Goal: Task Accomplishment & Management: Complete application form

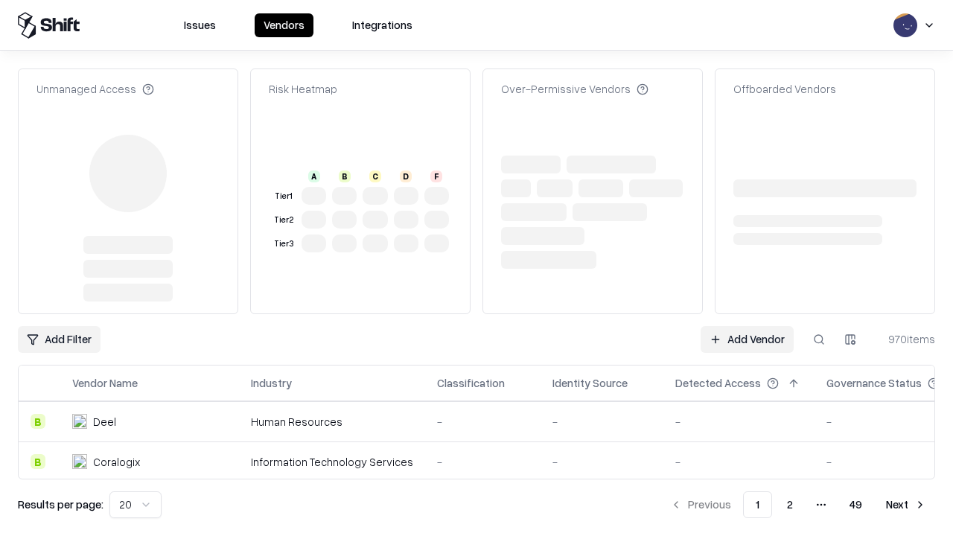
click at [747, 326] on link "Add Vendor" at bounding box center [747, 339] width 93 height 27
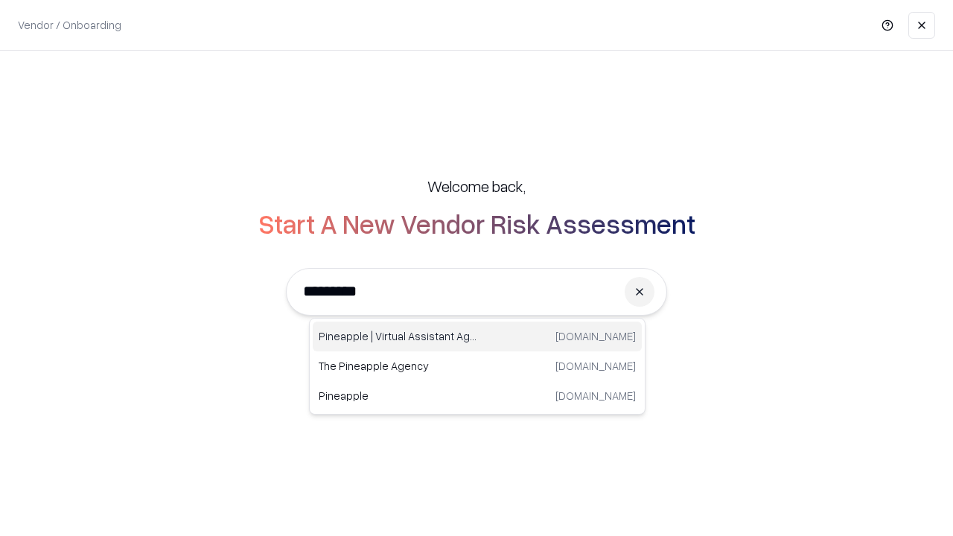
click at [477, 337] on div "Pineapple | Virtual Assistant Agency [DOMAIN_NAME]" at bounding box center [477, 337] width 329 height 30
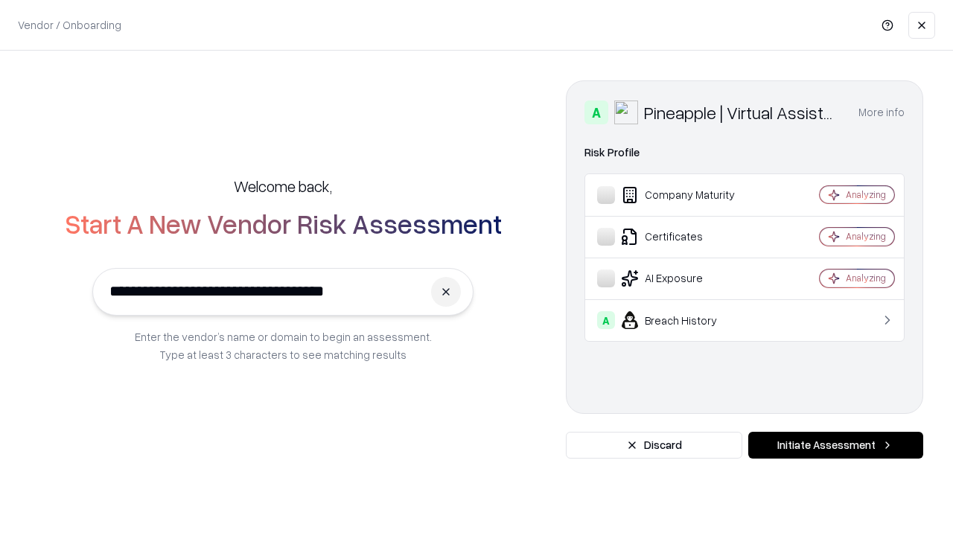
type input "**********"
click at [836, 445] on button "Initiate Assessment" at bounding box center [835, 445] width 175 height 27
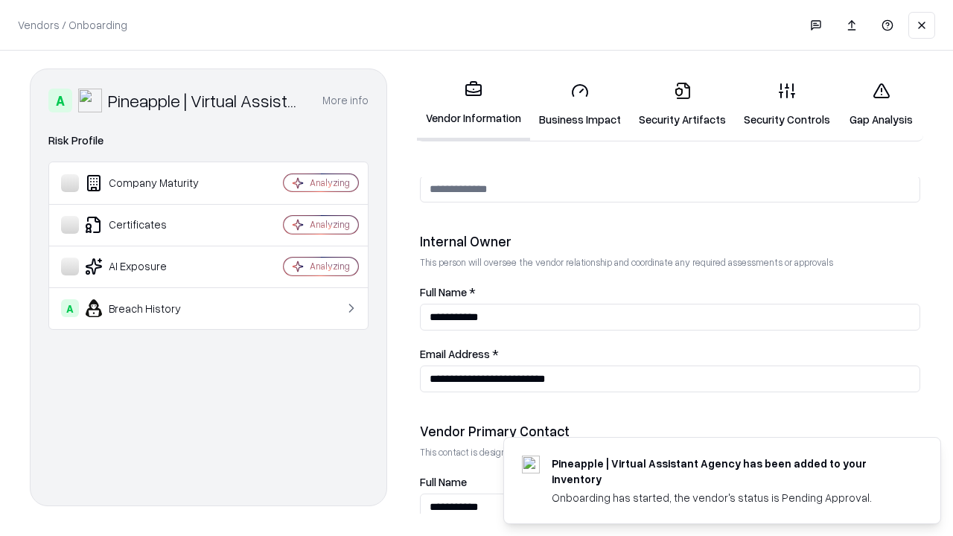
scroll to position [771, 0]
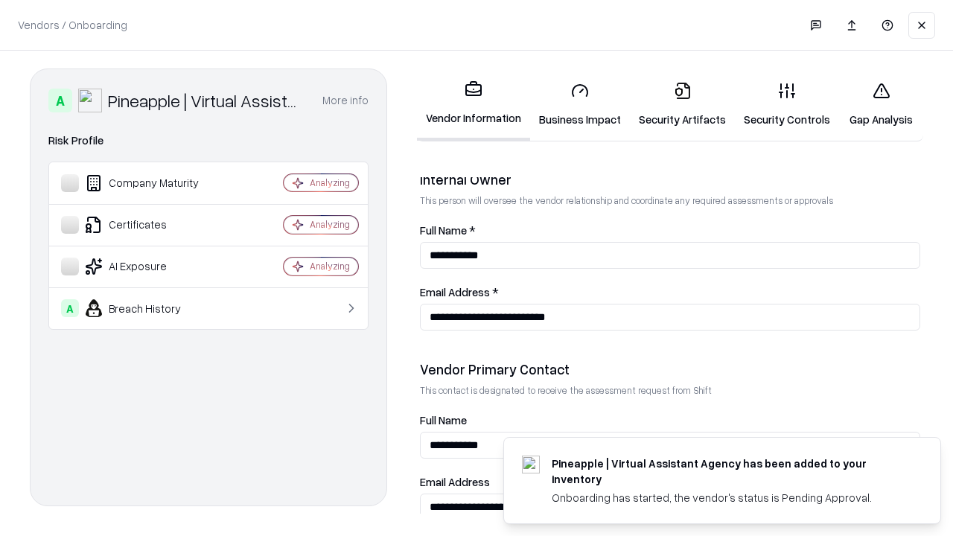
click at [580, 104] on link "Business Impact" at bounding box center [580, 104] width 100 height 69
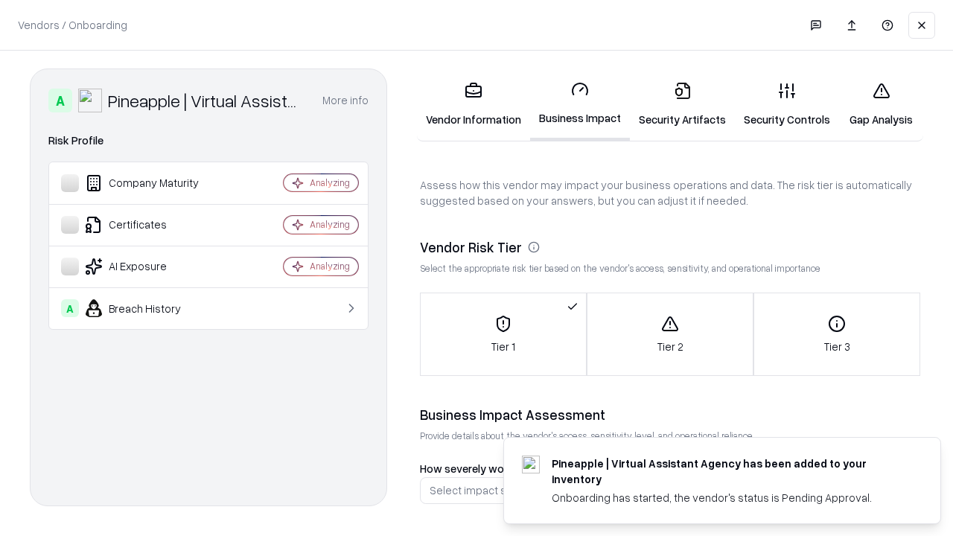
click at [682, 104] on link "Security Artifacts" at bounding box center [682, 104] width 105 height 69
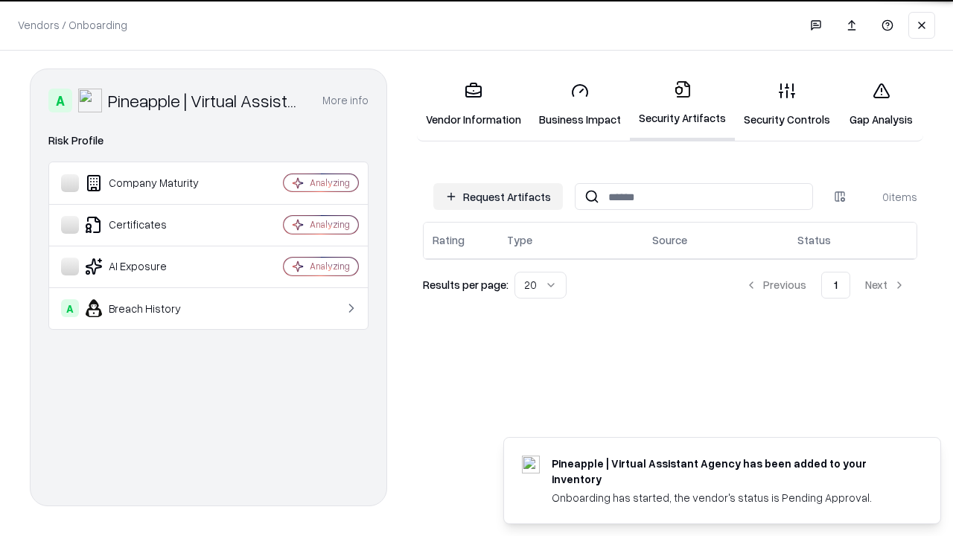
click at [498, 196] on button "Request Artifacts" at bounding box center [498, 196] width 130 height 27
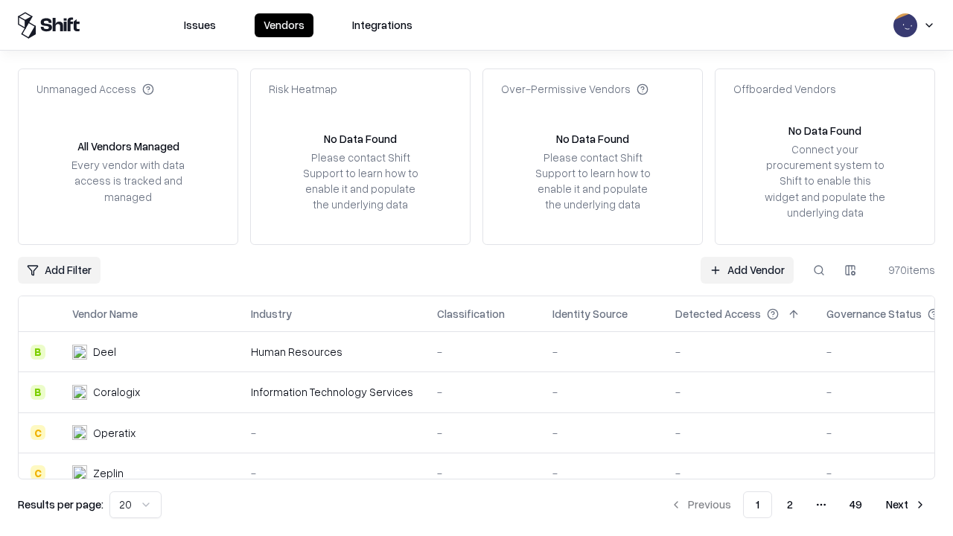
click at [747, 270] on link "Add Vendor" at bounding box center [747, 270] width 93 height 27
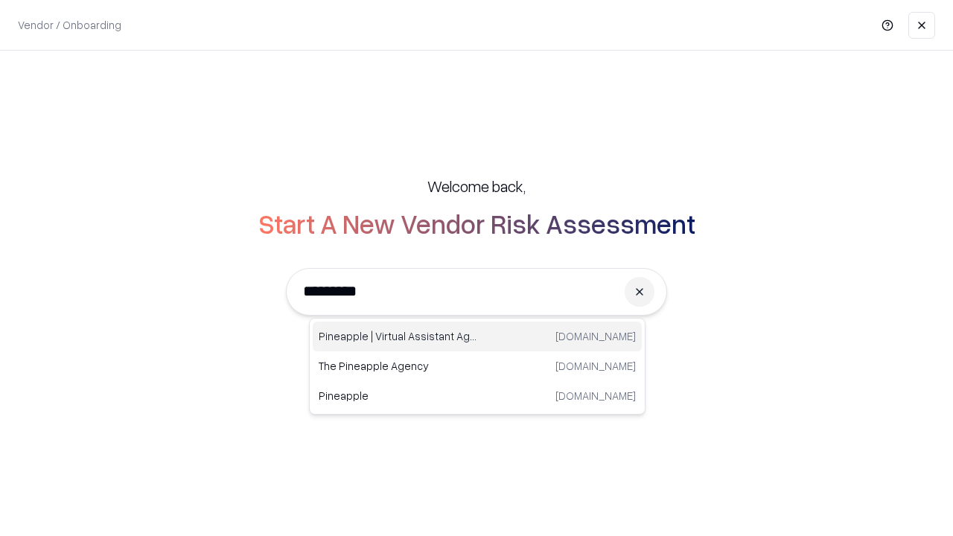
click at [477, 337] on div "Pineapple | Virtual Assistant Agency [DOMAIN_NAME]" at bounding box center [477, 337] width 329 height 30
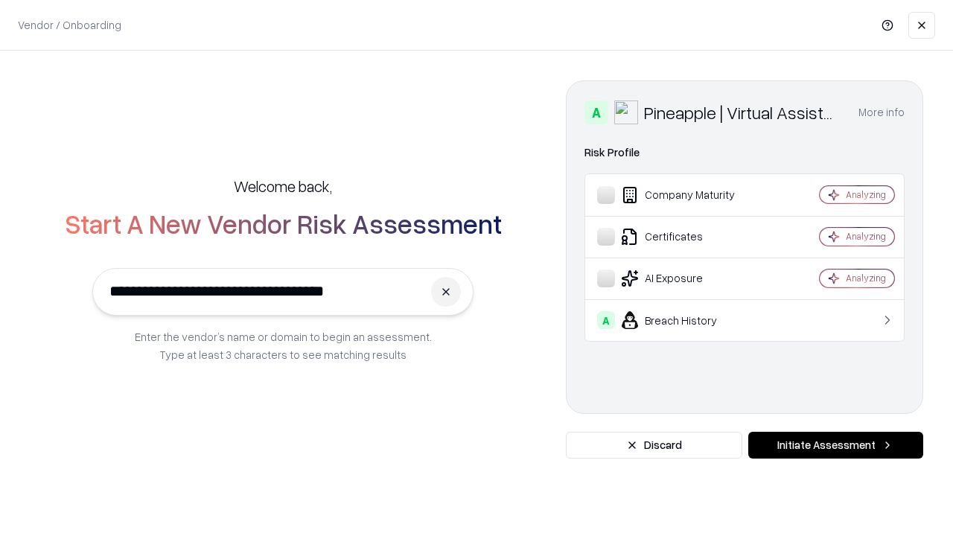
type input "**********"
click at [836, 445] on button "Initiate Assessment" at bounding box center [835, 445] width 175 height 27
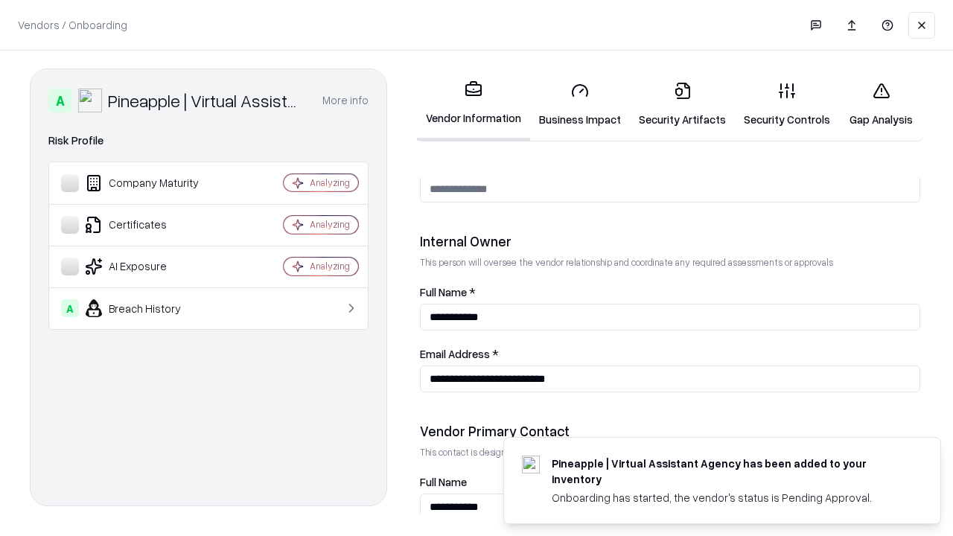
scroll to position [771, 0]
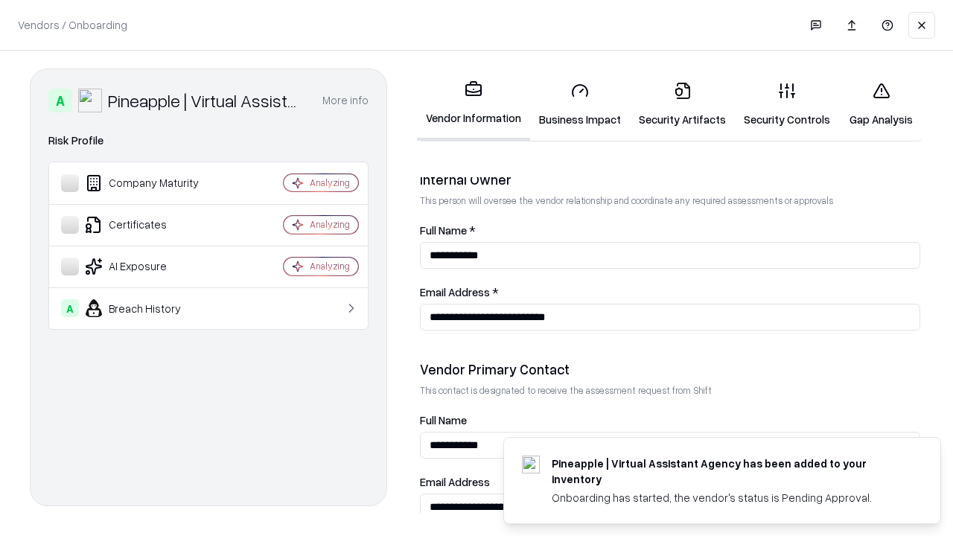
click at [881, 104] on link "Gap Analysis" at bounding box center [881, 104] width 84 height 69
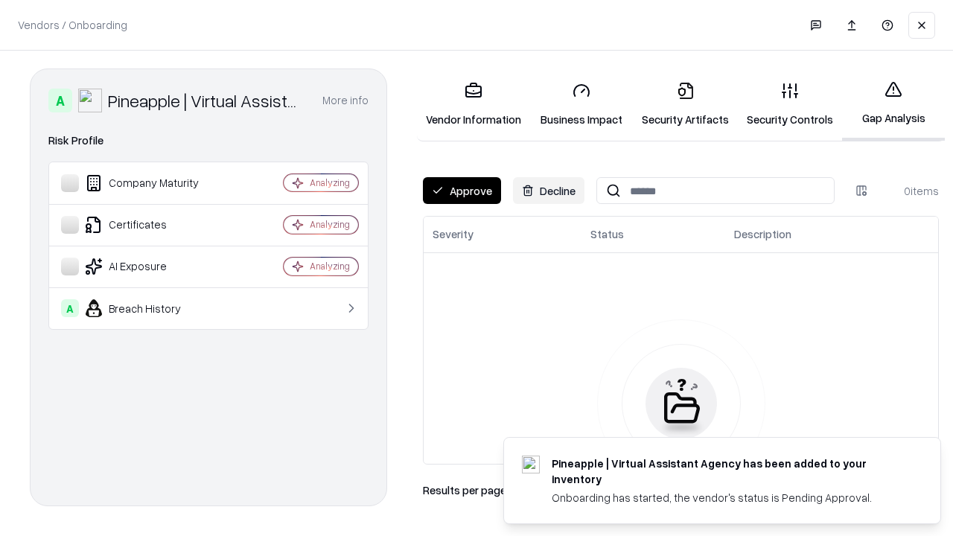
click at [462, 191] on button "Approve" at bounding box center [462, 190] width 78 height 27
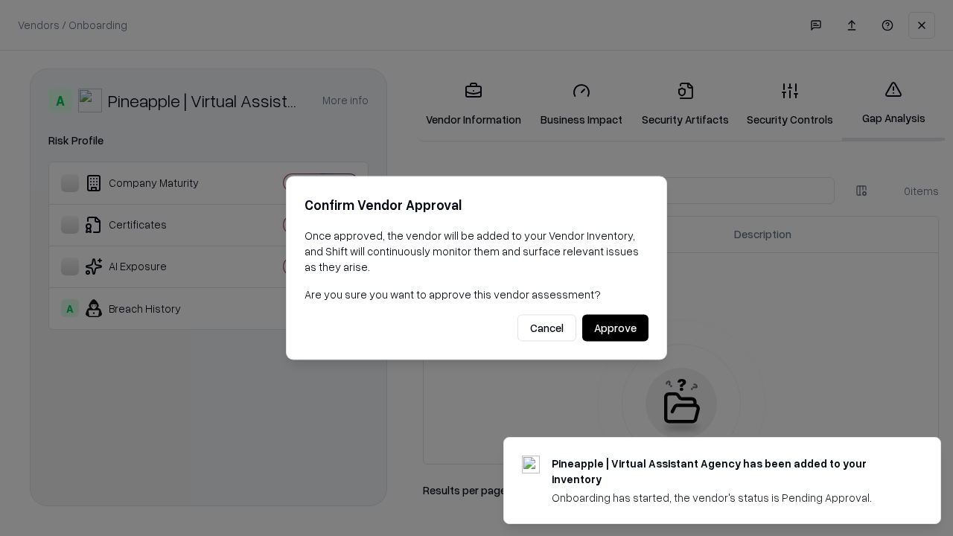
click at [615, 328] on button "Approve" at bounding box center [615, 328] width 66 height 27
